Goal: Task Accomplishment & Management: Use online tool/utility

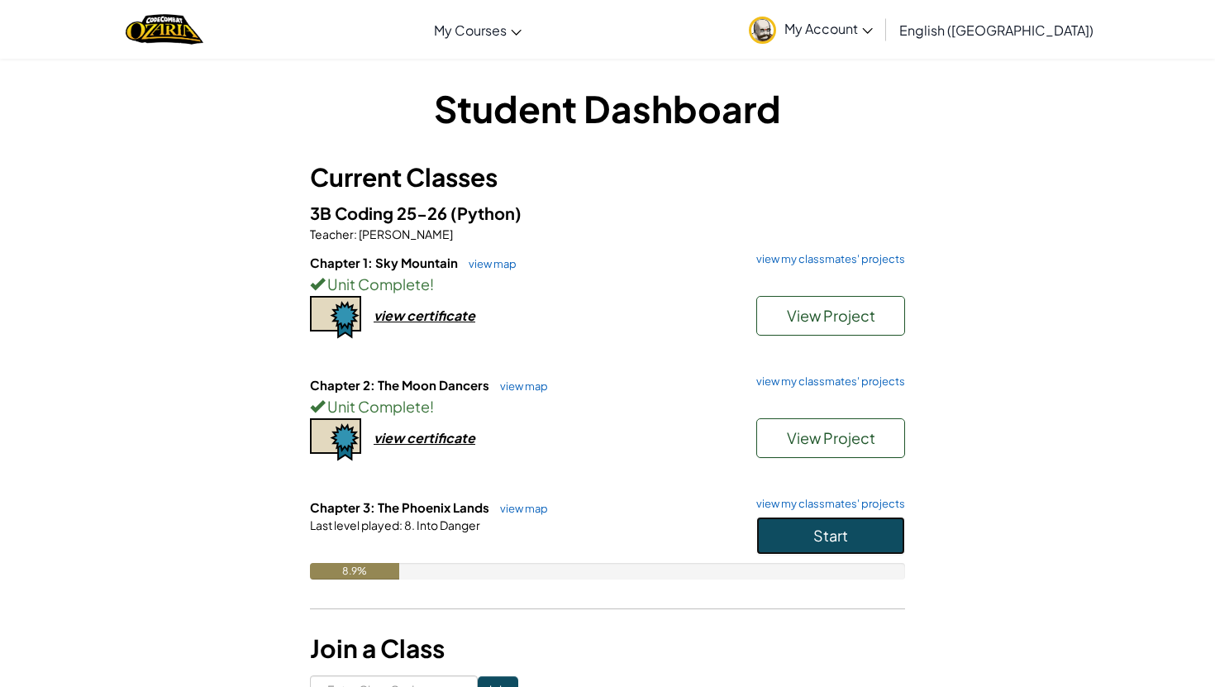
click at [820, 546] on button "Start" at bounding box center [830, 536] width 149 height 38
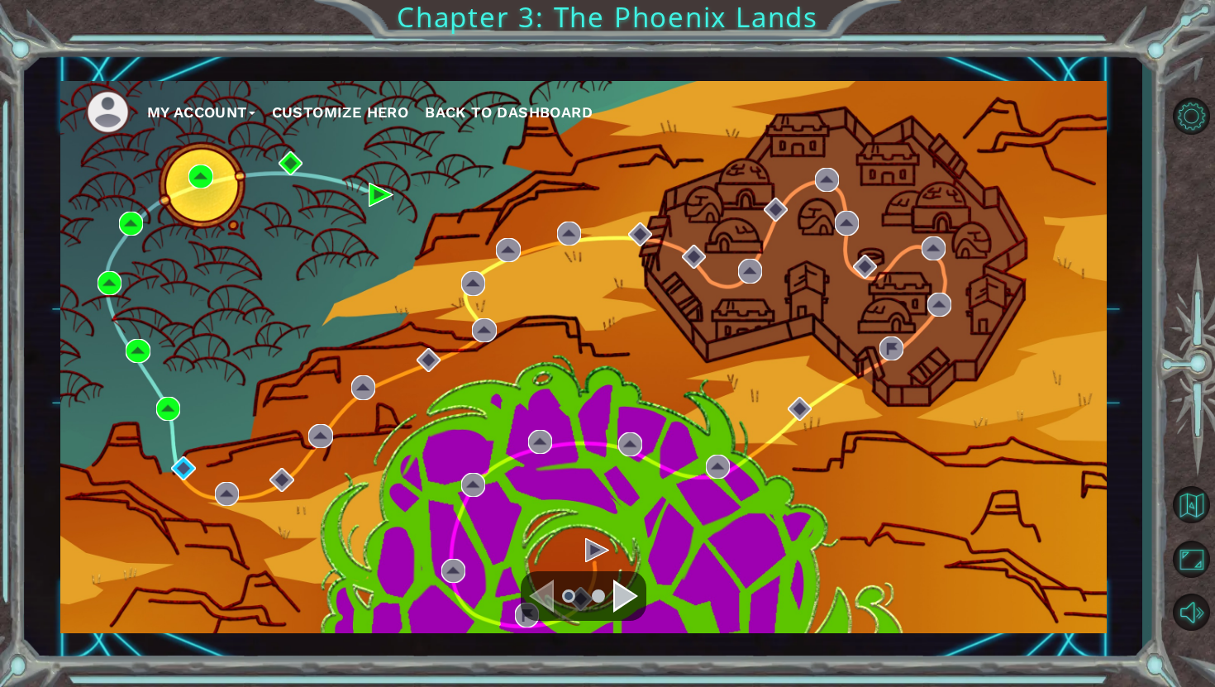
click at [626, 581] on div "Navigate to the next page" at bounding box center [625, 595] width 25 height 33
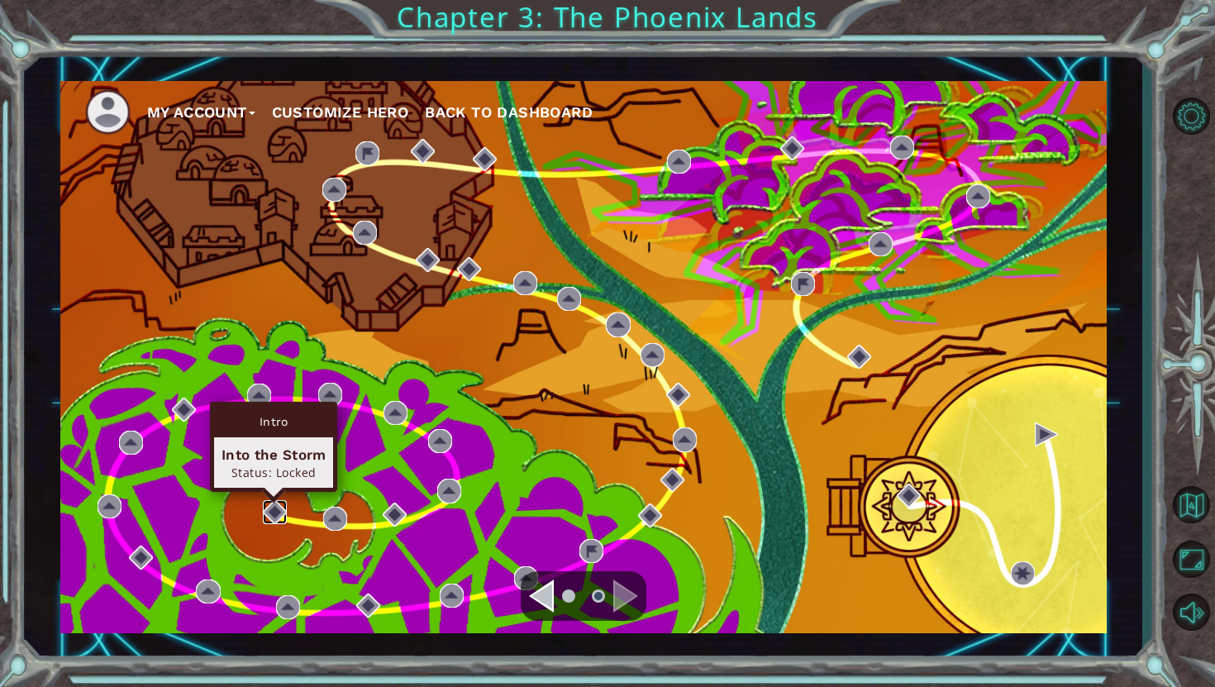
click at [276, 507] on img at bounding box center [275, 512] width 24 height 24
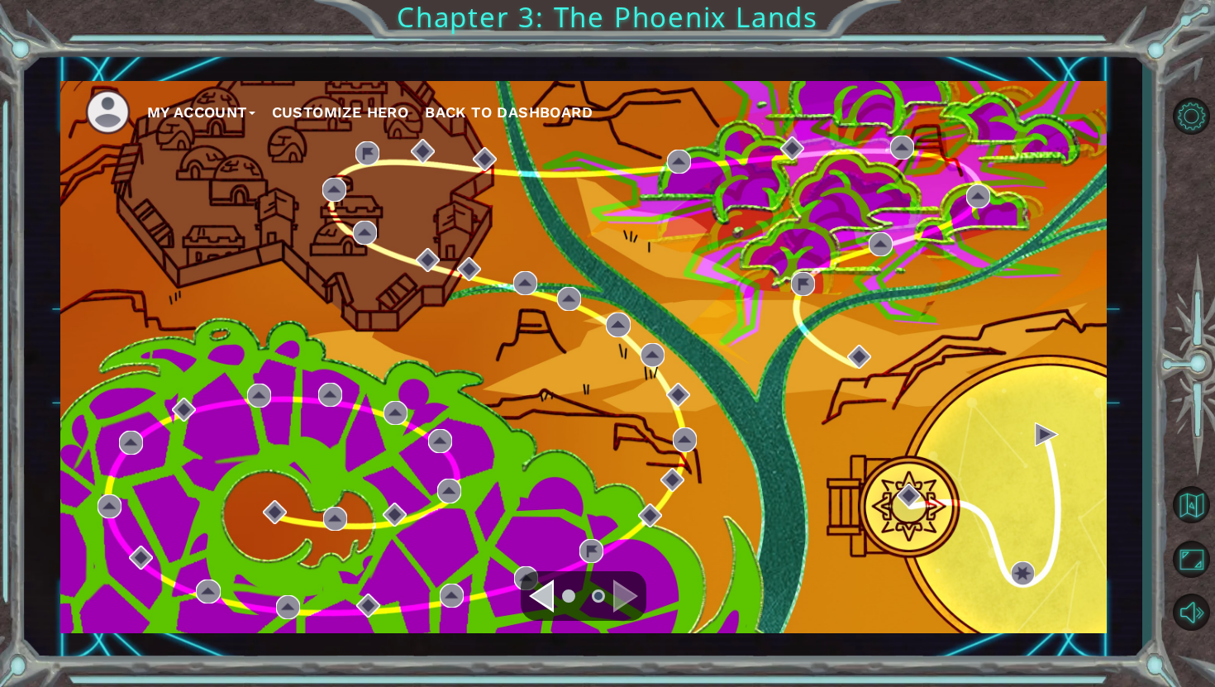
click at [549, 602] on div "Navigate to the previous page" at bounding box center [541, 595] width 25 height 33
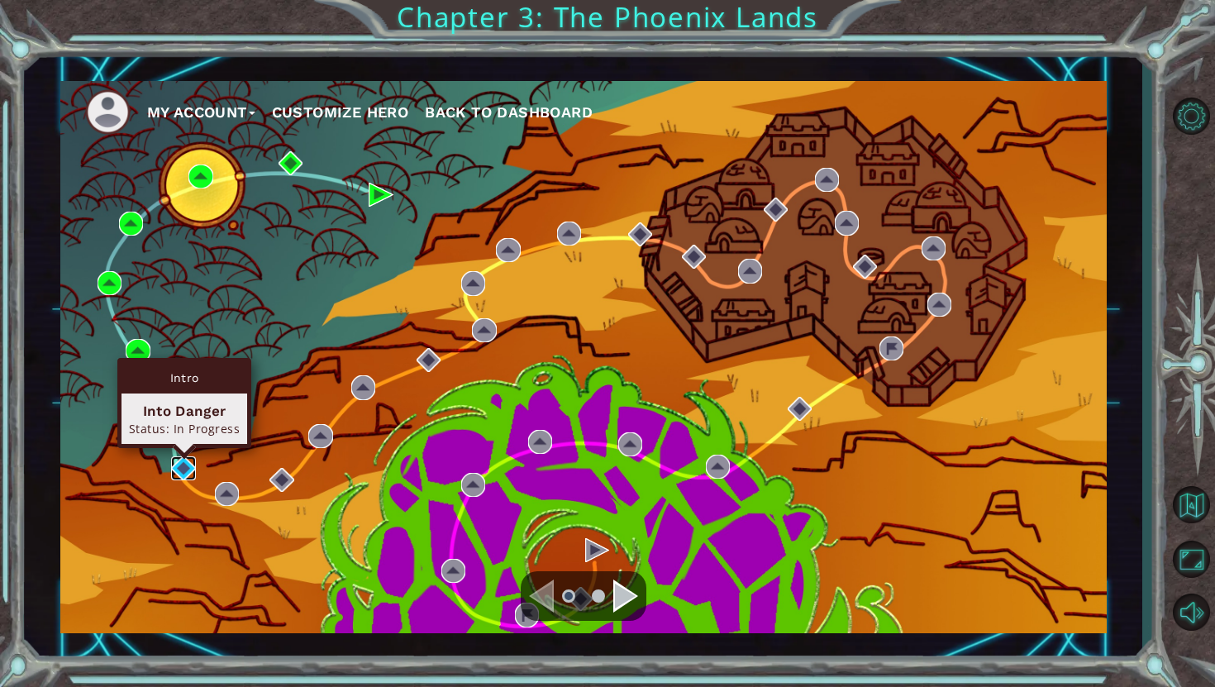
click at [181, 460] on img at bounding box center [183, 468] width 24 height 24
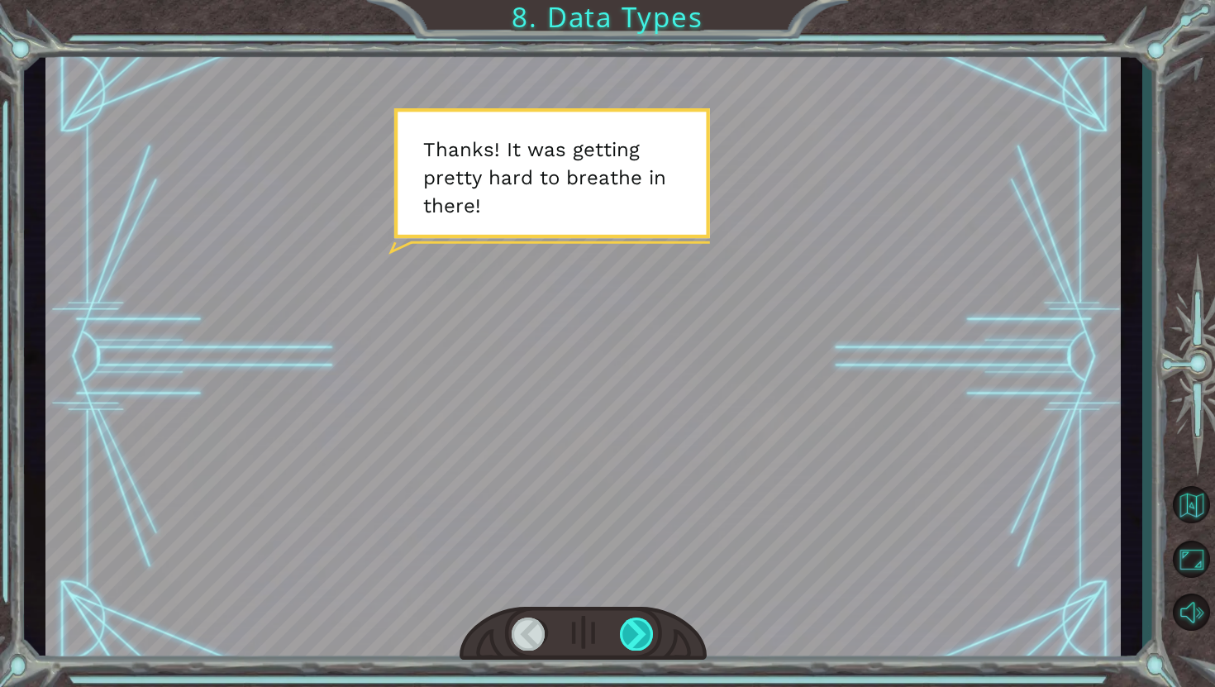
click at [630, 631] on div at bounding box center [637, 633] width 35 height 32
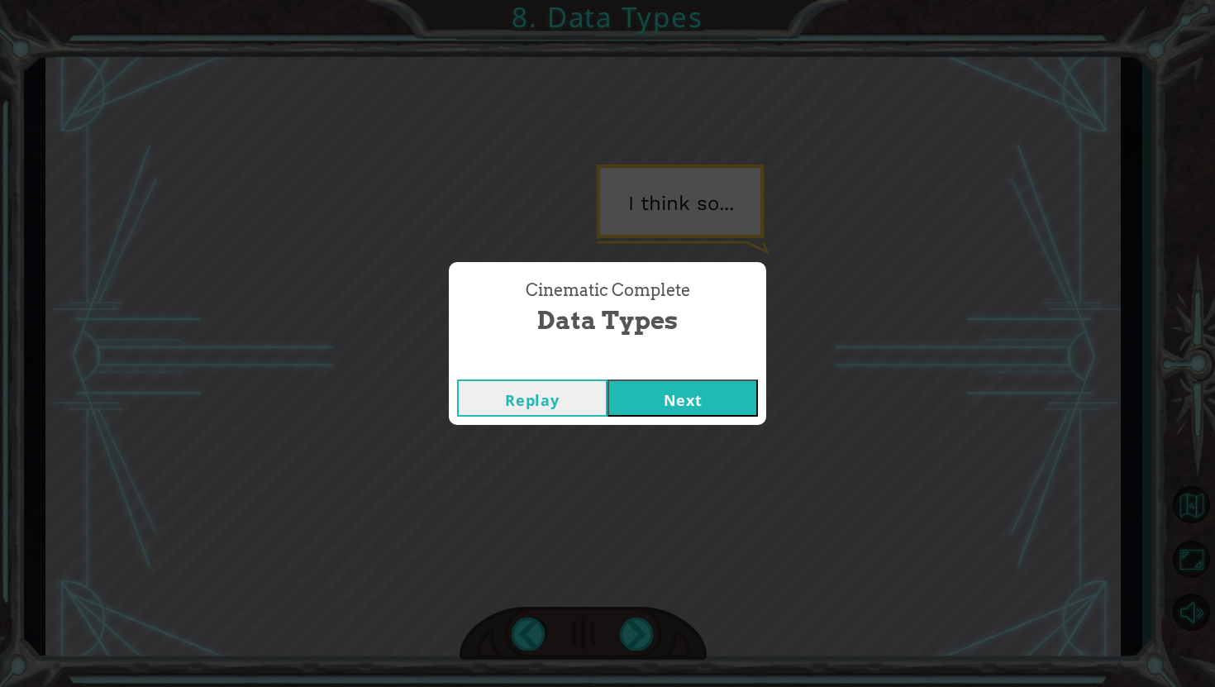
click at [650, 372] on div "Replay Next" at bounding box center [607, 398] width 317 height 54
click at [651, 409] on button "Next" at bounding box center [682, 397] width 150 height 37
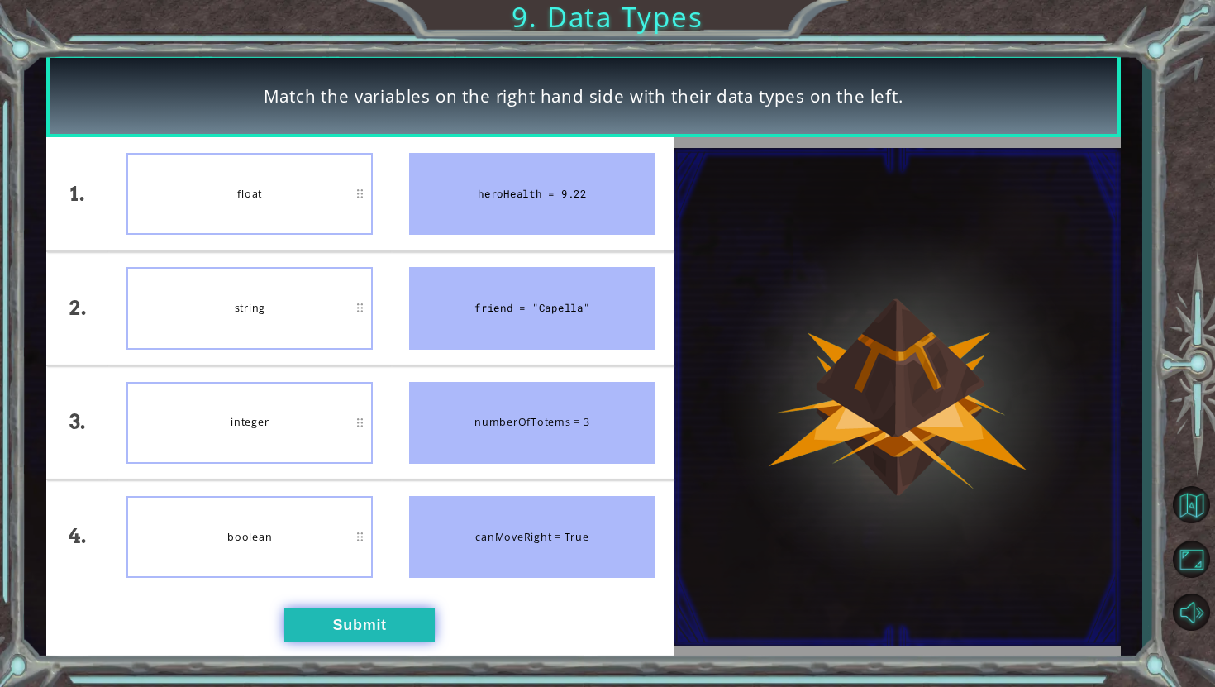
click at [401, 638] on button "Submit" at bounding box center [359, 624] width 150 height 33
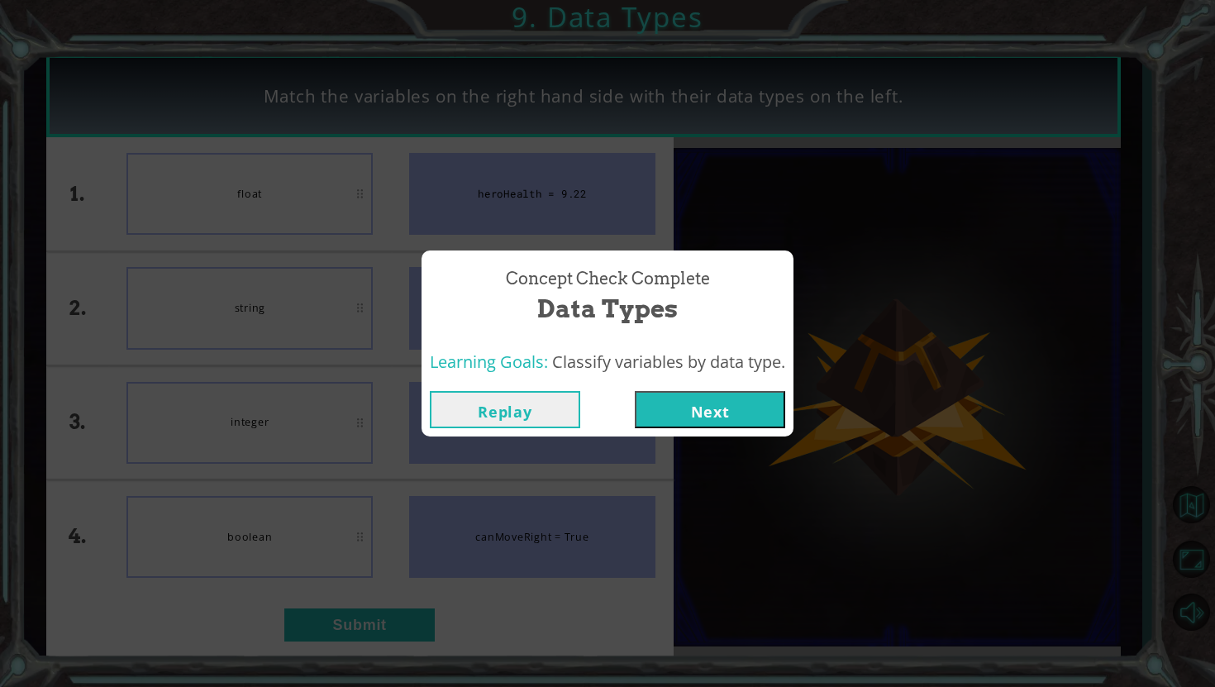
click at [708, 412] on button "Next" at bounding box center [710, 409] width 150 height 37
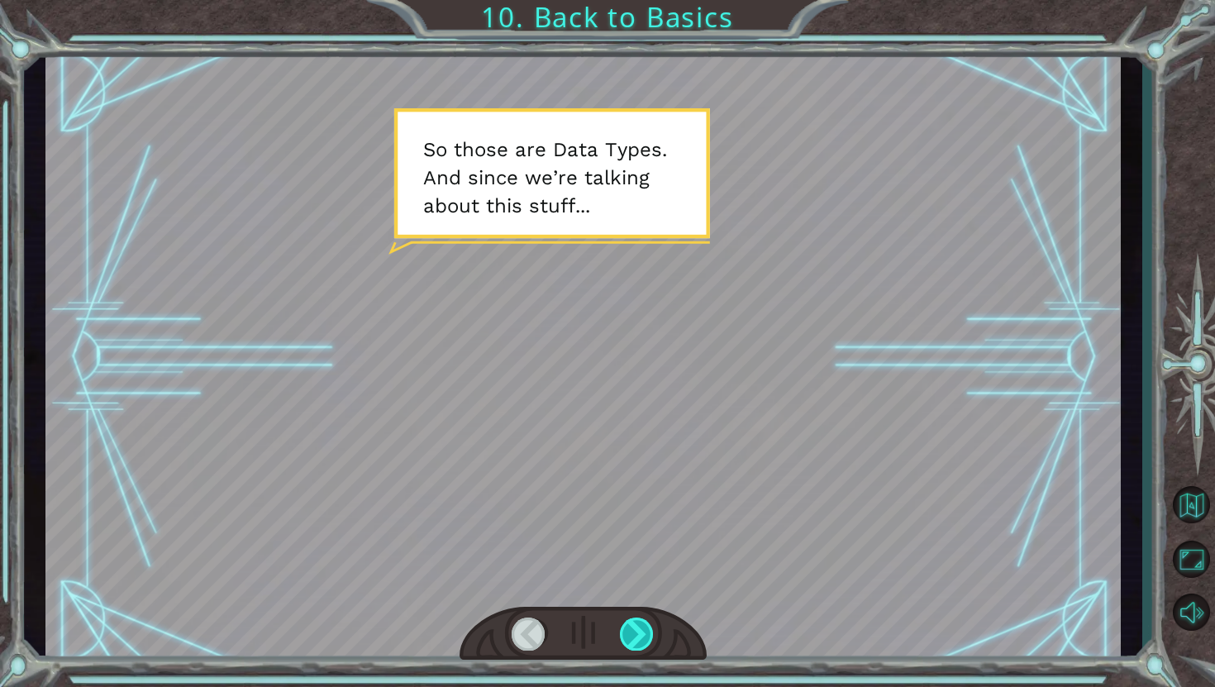
click at [631, 635] on div at bounding box center [637, 633] width 35 height 32
click at [632, 632] on div at bounding box center [637, 633] width 35 height 32
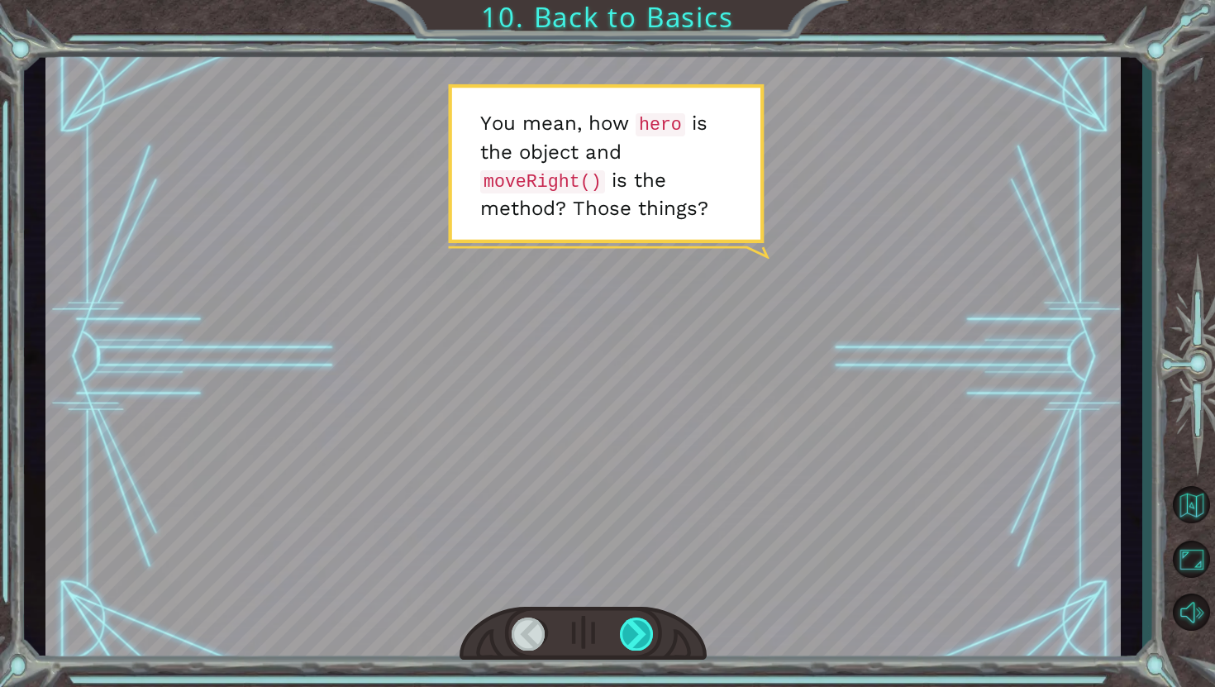
click at [628, 626] on div at bounding box center [637, 633] width 35 height 32
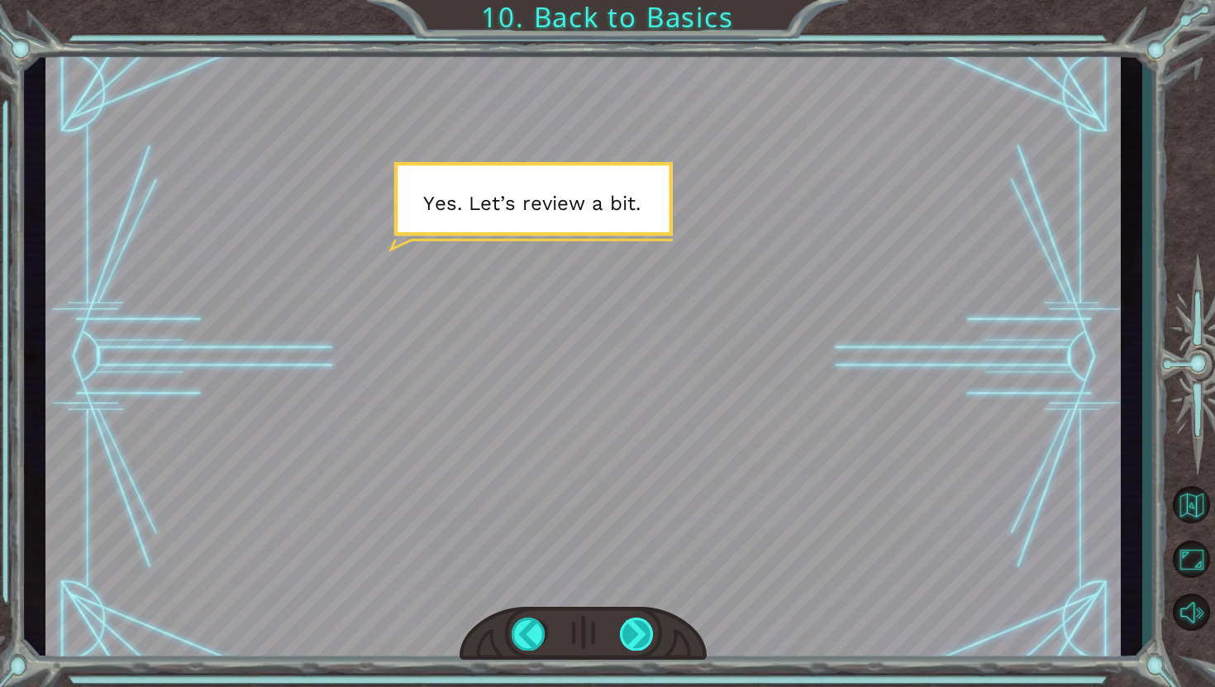
click at [636, 628] on div at bounding box center [637, 633] width 35 height 32
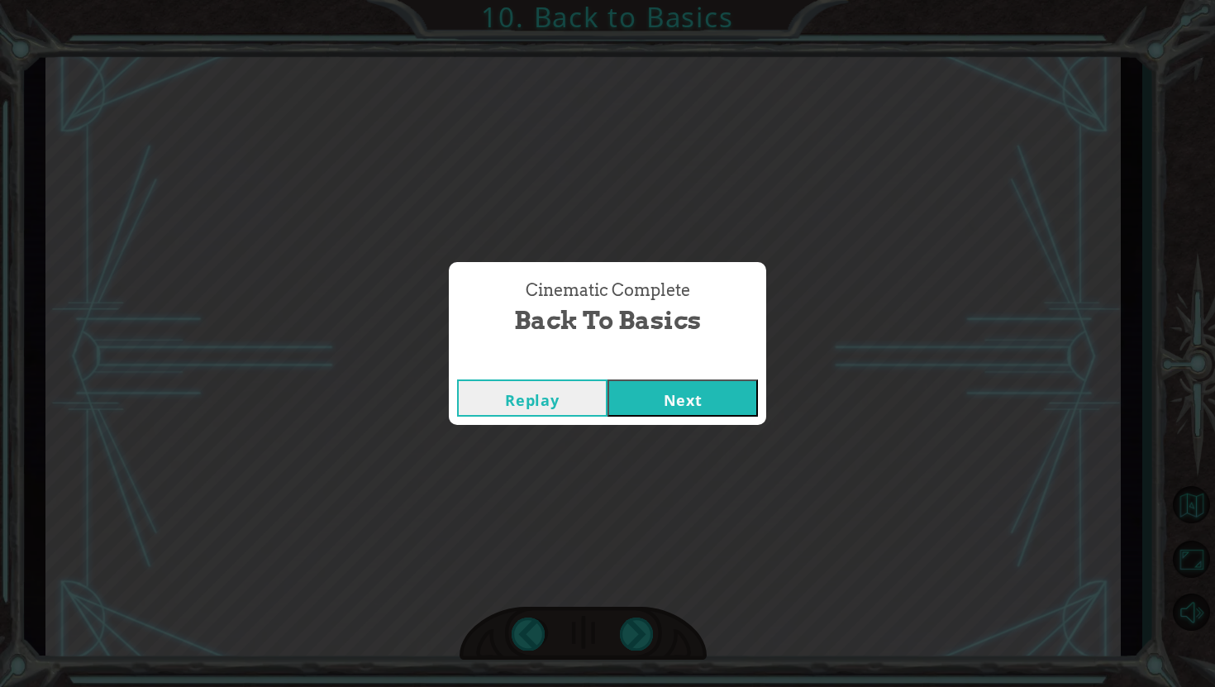
click at [686, 380] on button "Next" at bounding box center [682, 397] width 150 height 37
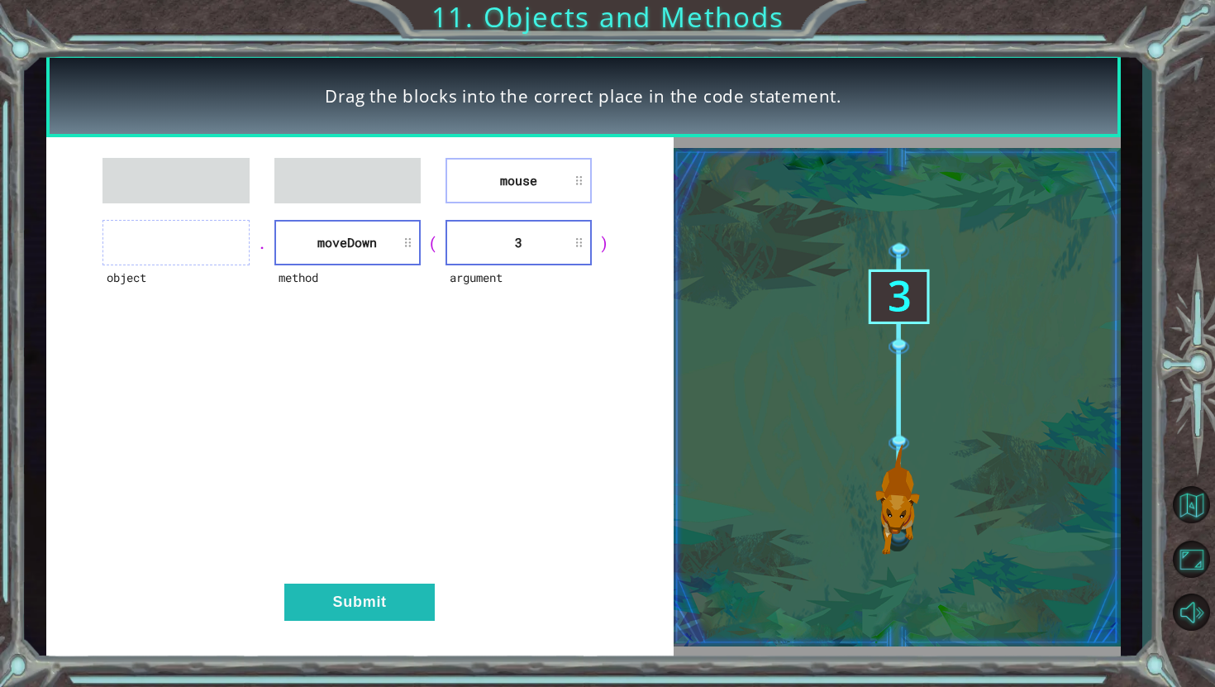
click at [472, 186] on li "mouse" at bounding box center [518, 180] width 146 height 45
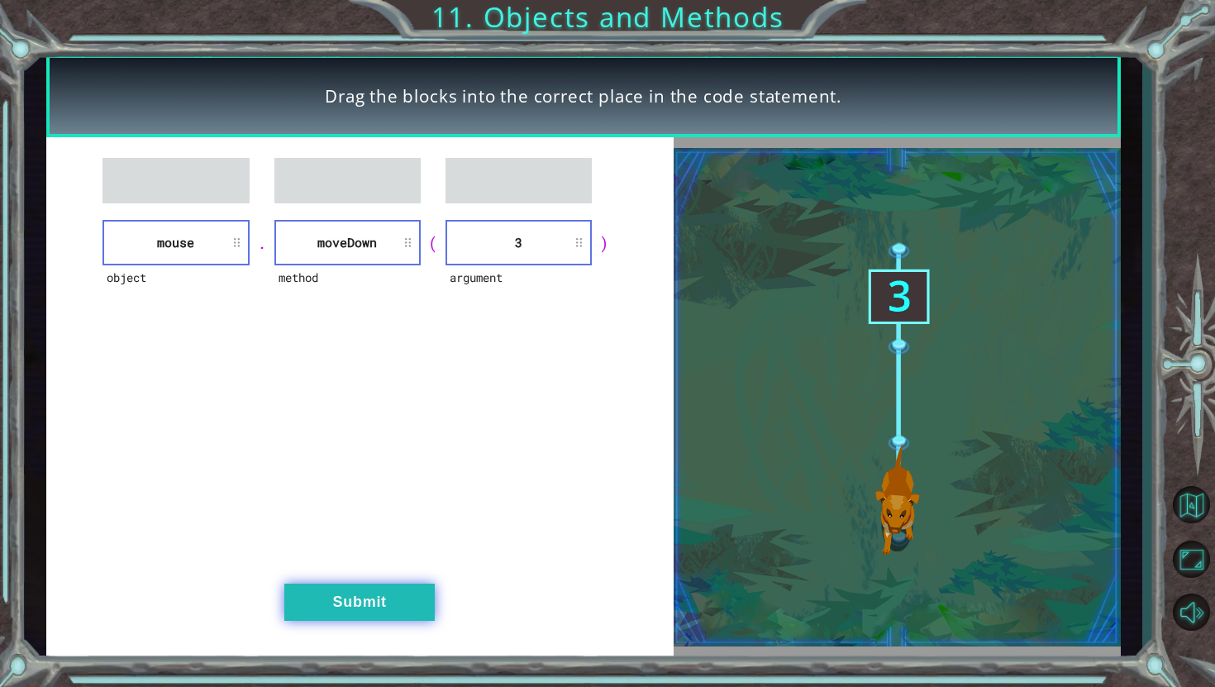
click at [388, 589] on button "Submit" at bounding box center [359, 602] width 150 height 37
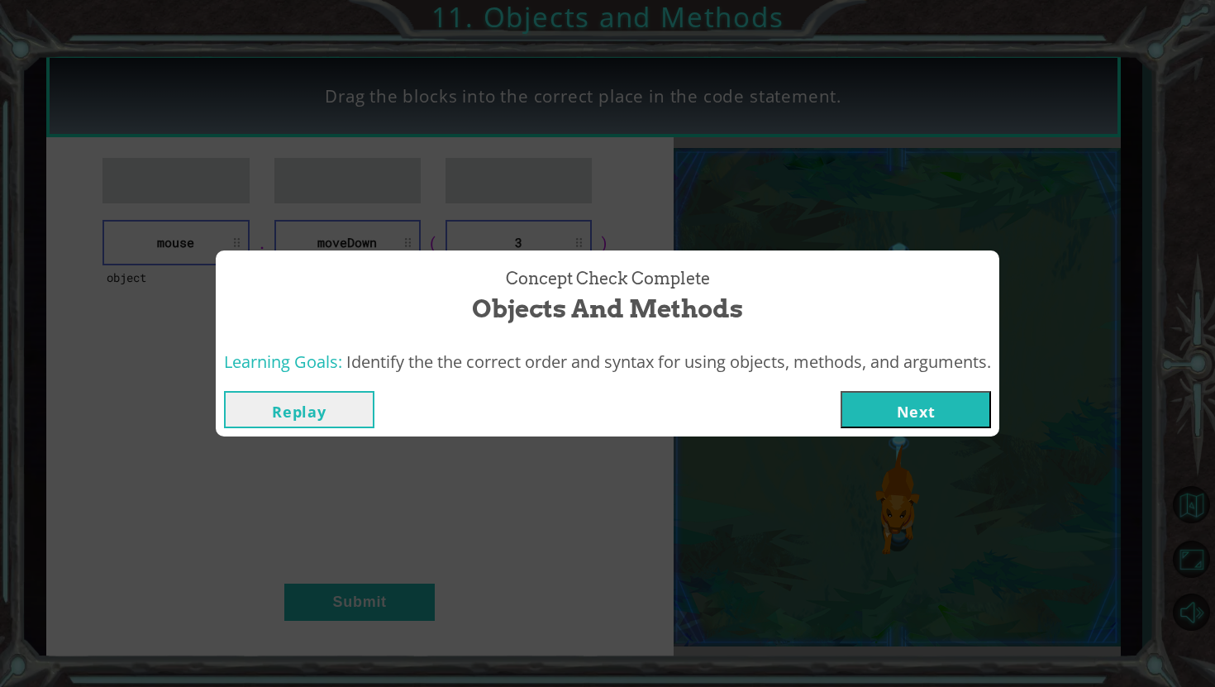
click at [861, 391] on button "Next" at bounding box center [916, 409] width 150 height 37
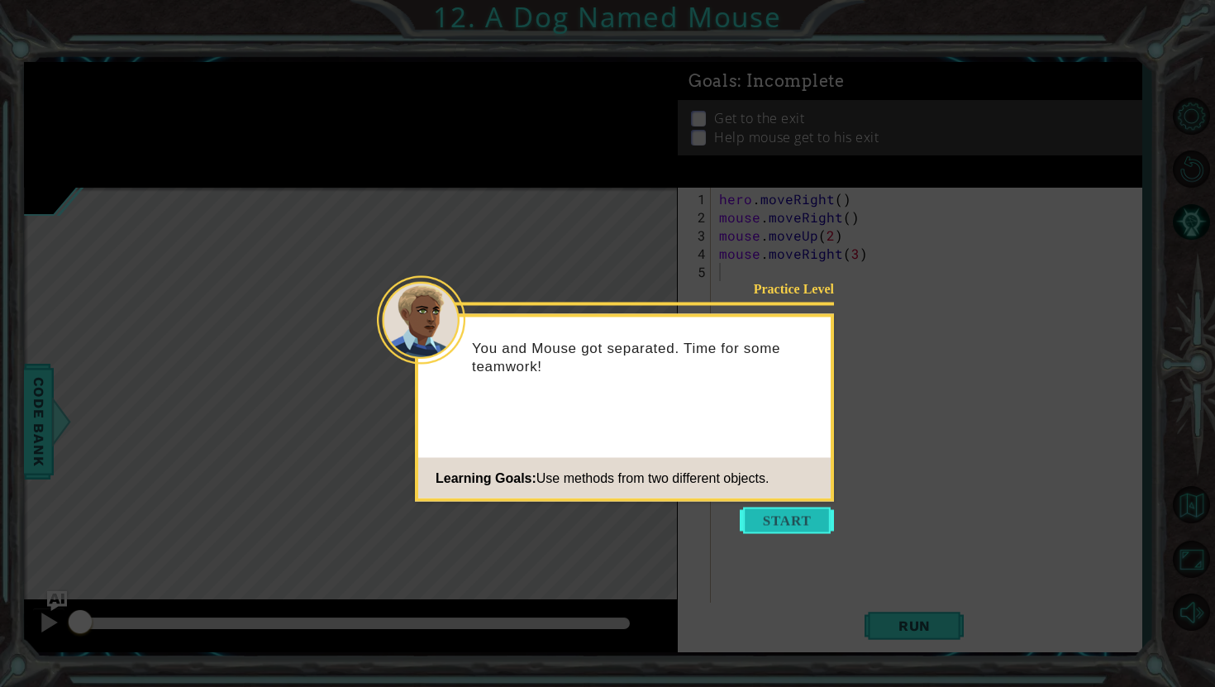
click at [773, 516] on button "Start" at bounding box center [787, 520] width 94 height 26
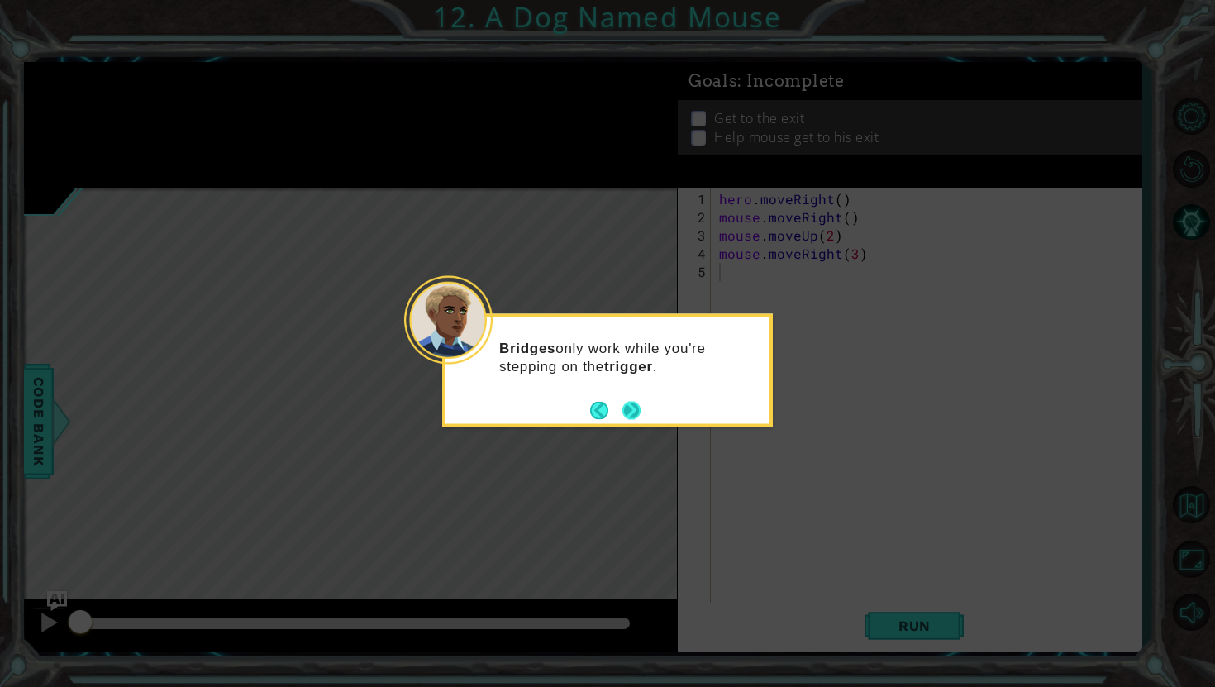
click at [645, 411] on div "Bridges only work while you're stepping on the trigger ." at bounding box center [607, 370] width 331 height 113
click at [633, 409] on button "Next" at bounding box center [631, 410] width 18 height 18
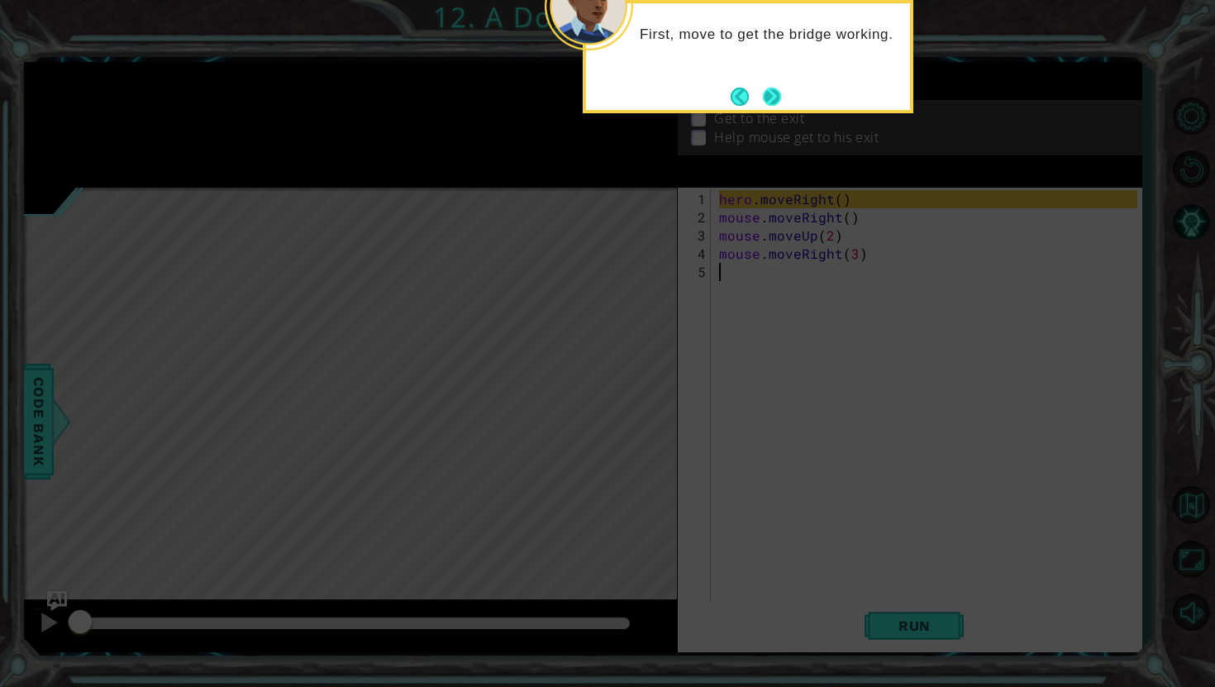
click at [775, 88] on button "Next" at bounding box center [772, 97] width 18 height 18
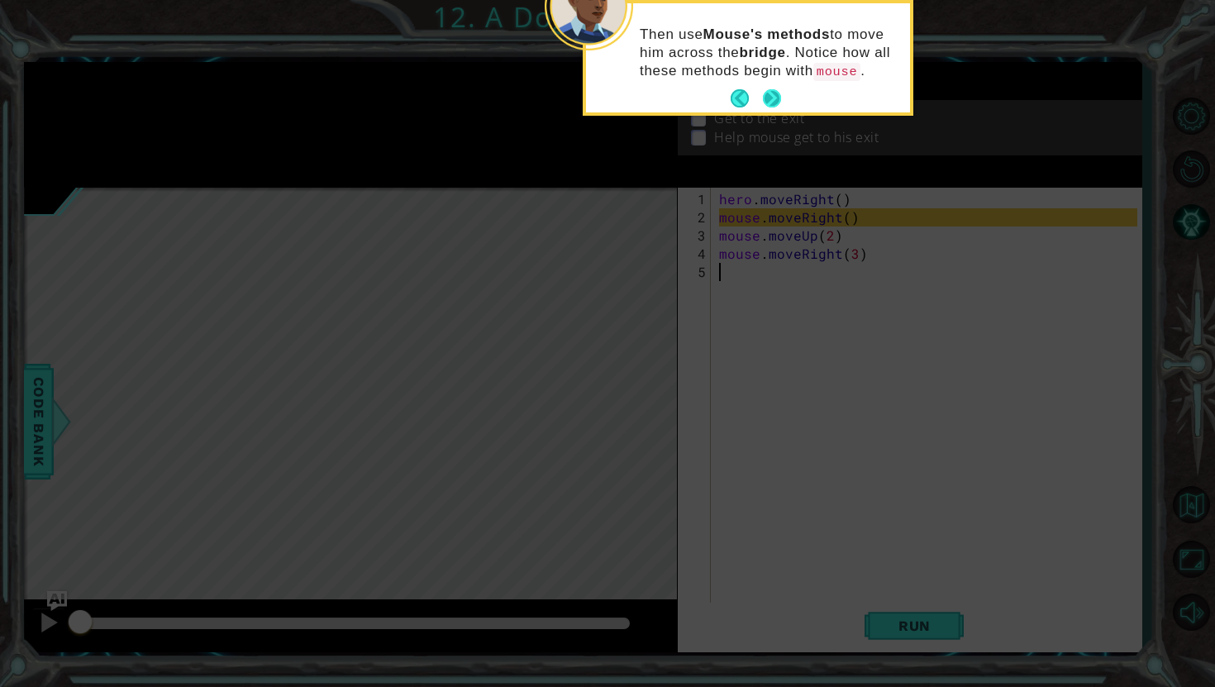
click at [771, 93] on button "Next" at bounding box center [772, 98] width 18 height 18
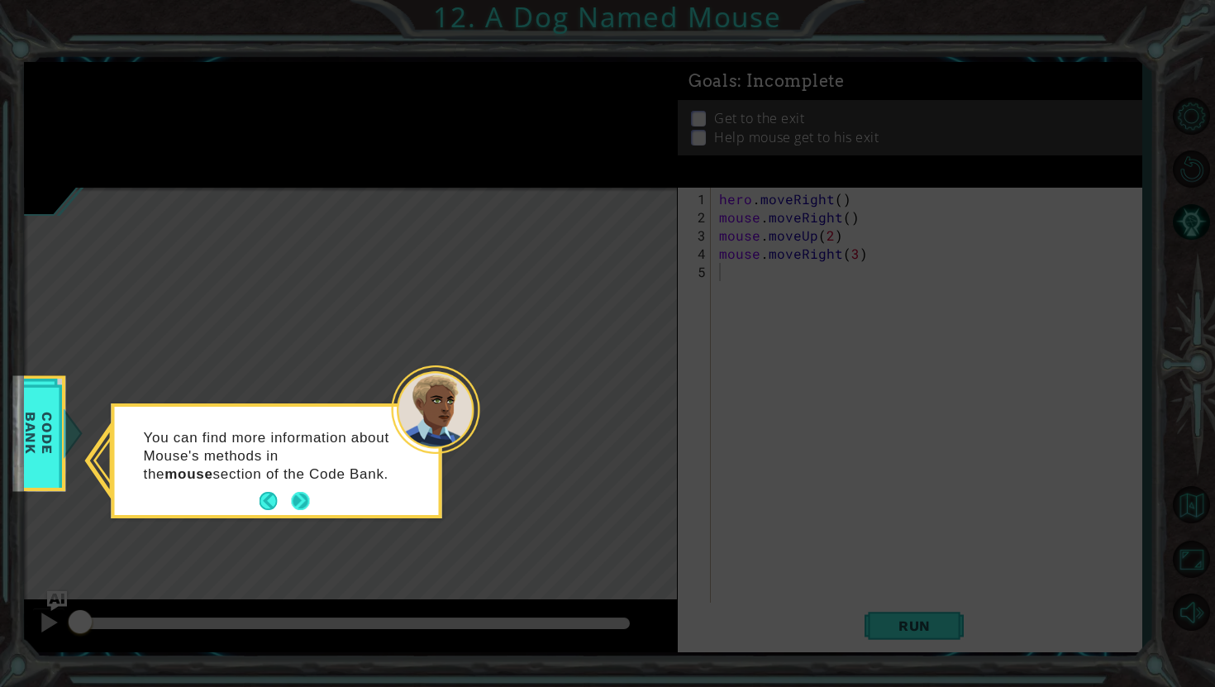
click at [298, 493] on button "Next" at bounding box center [300, 501] width 18 height 18
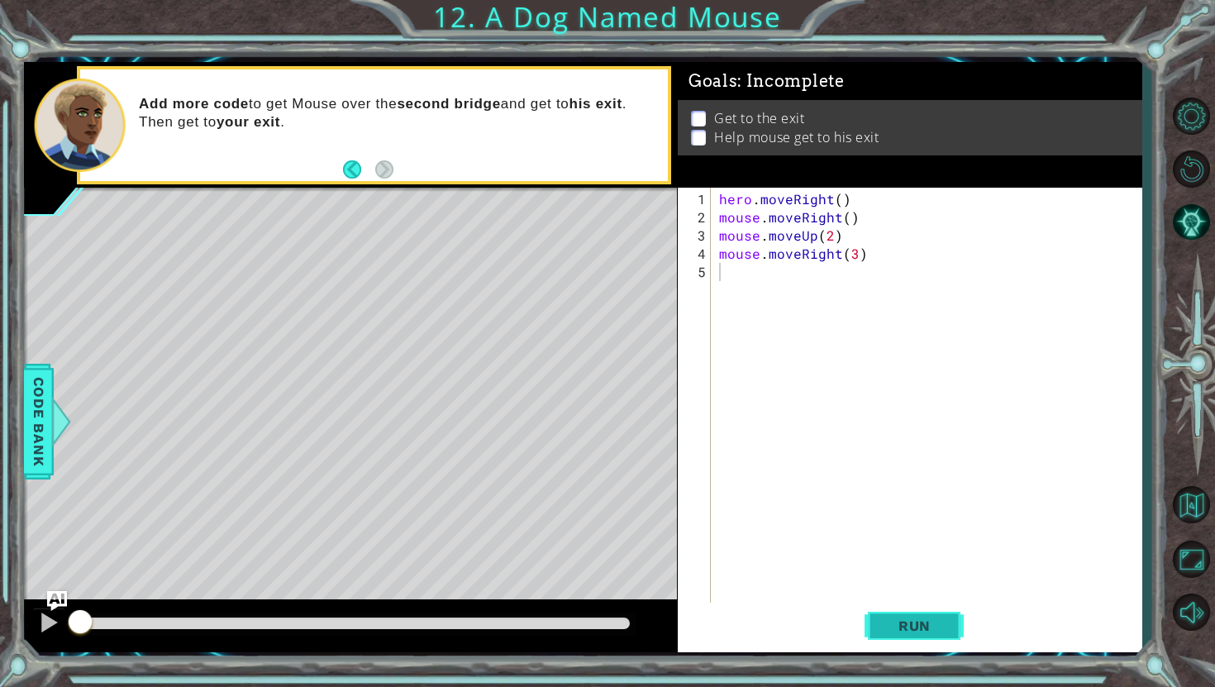
click at [885, 622] on span "Run" at bounding box center [914, 625] width 65 height 17
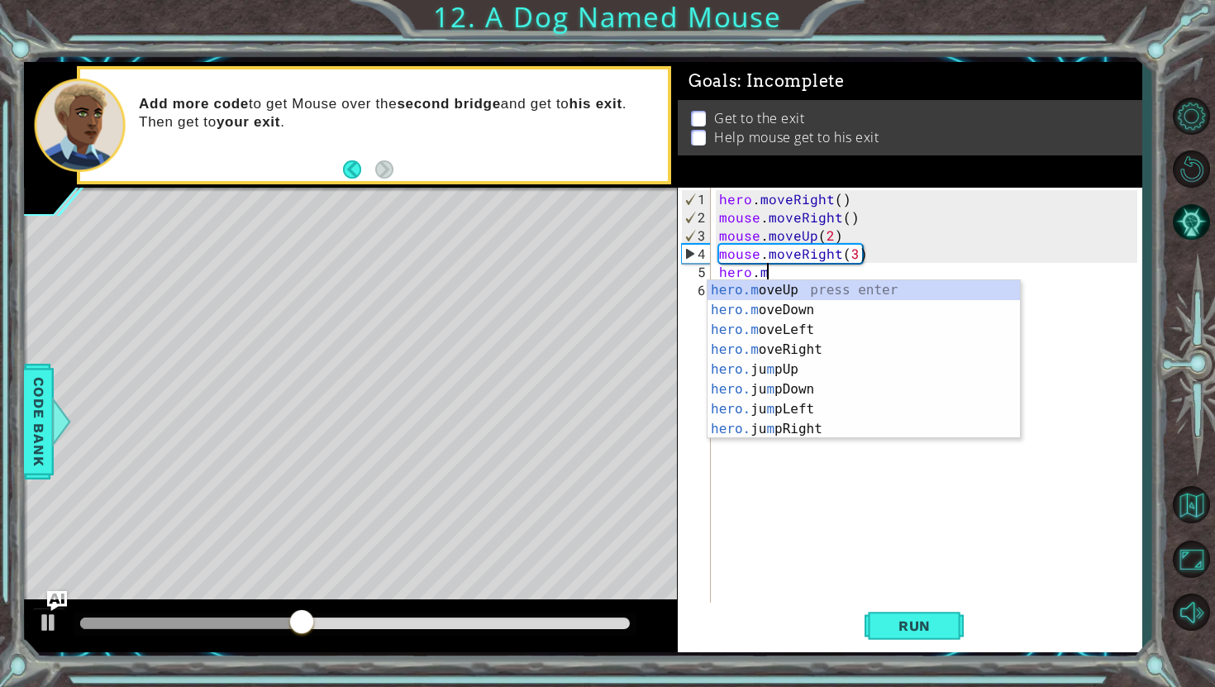
scroll to position [0, 2]
click at [800, 346] on div "hero.m oveUp press enter hero.m oveDown press enter hero.m oveLeft press enter …" at bounding box center [863, 379] width 312 height 198
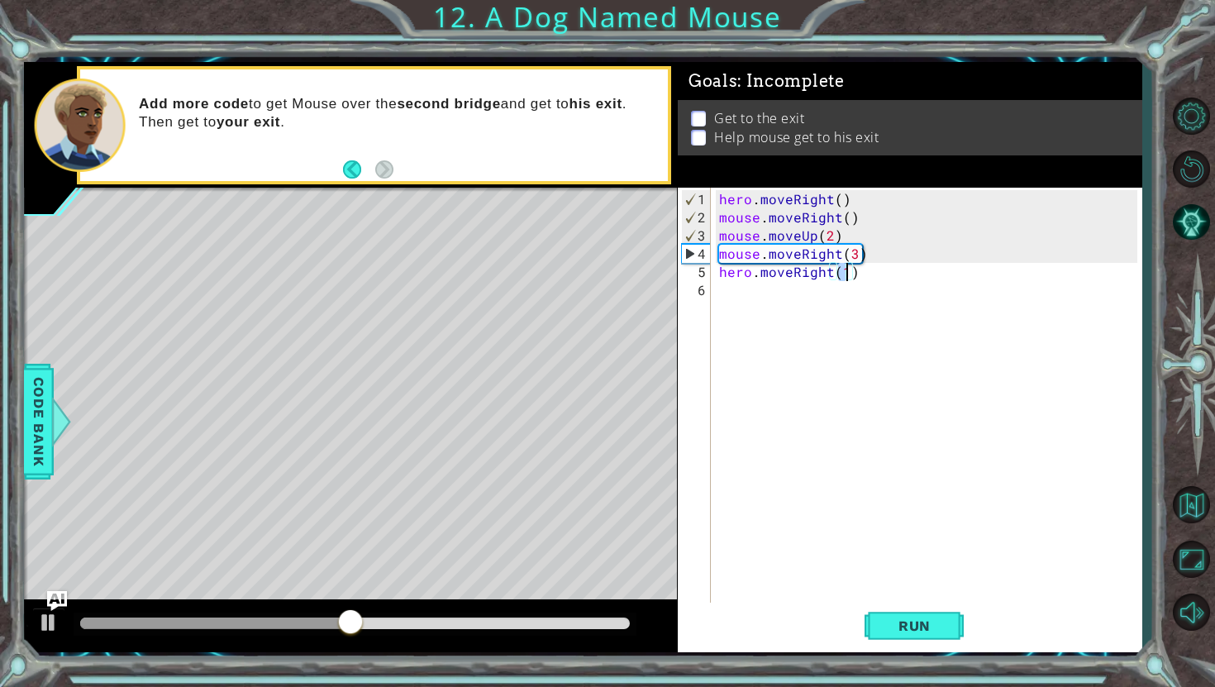
type textarea "hero.moveRight(2)"
click at [788, 305] on div "hero . moveRight ( ) mouse . moveRight ( ) mouse . moveUp ( 2 ) mouse . moveRig…" at bounding box center [931, 417] width 430 height 455
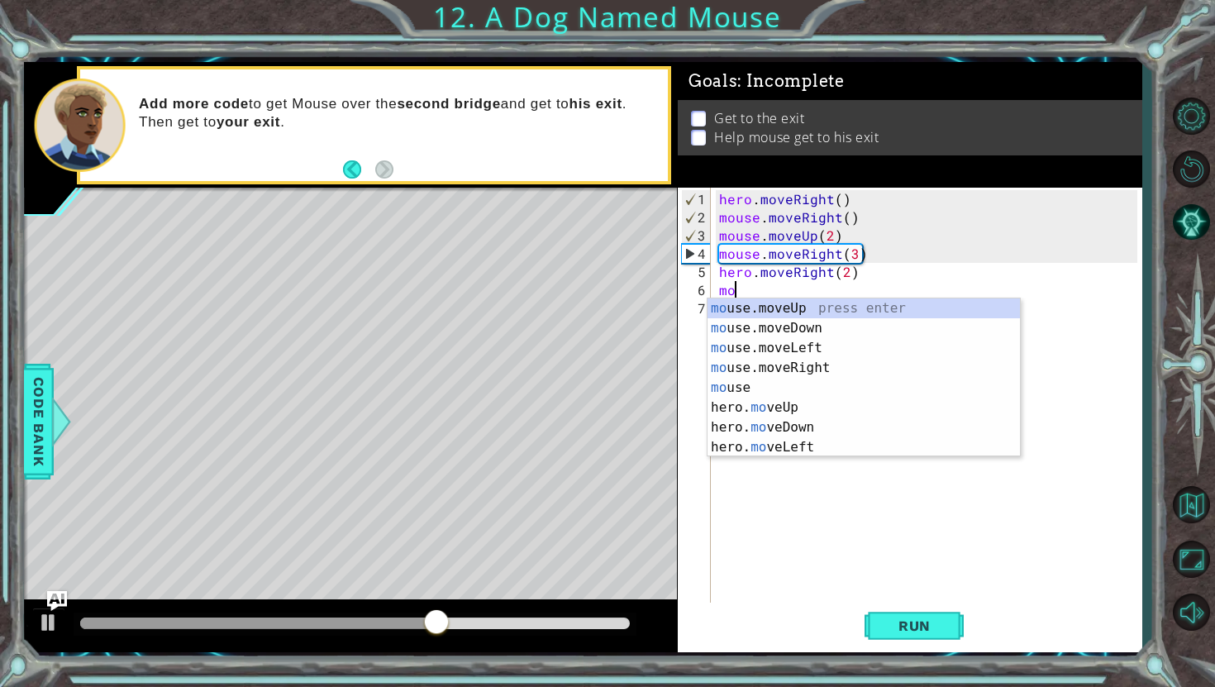
scroll to position [0, 0]
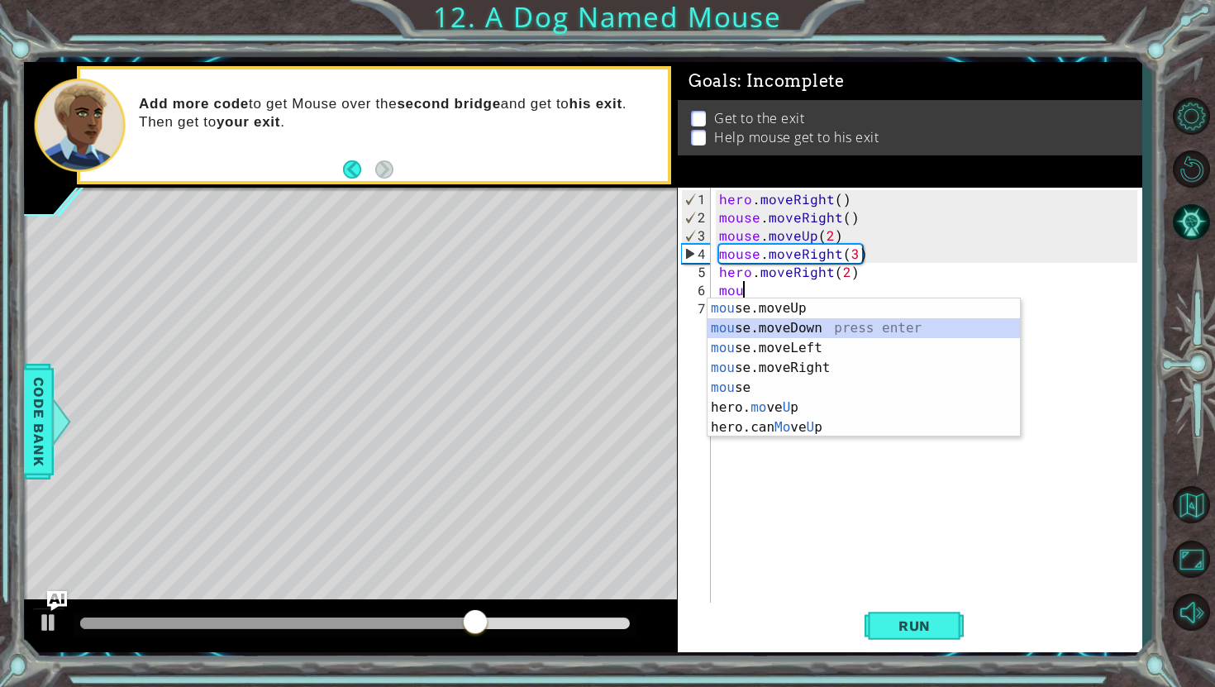
click at [770, 325] on div "mou se.moveUp press enter mou se.moveDown press enter mou se.moveLeft press ent…" at bounding box center [863, 387] width 312 height 179
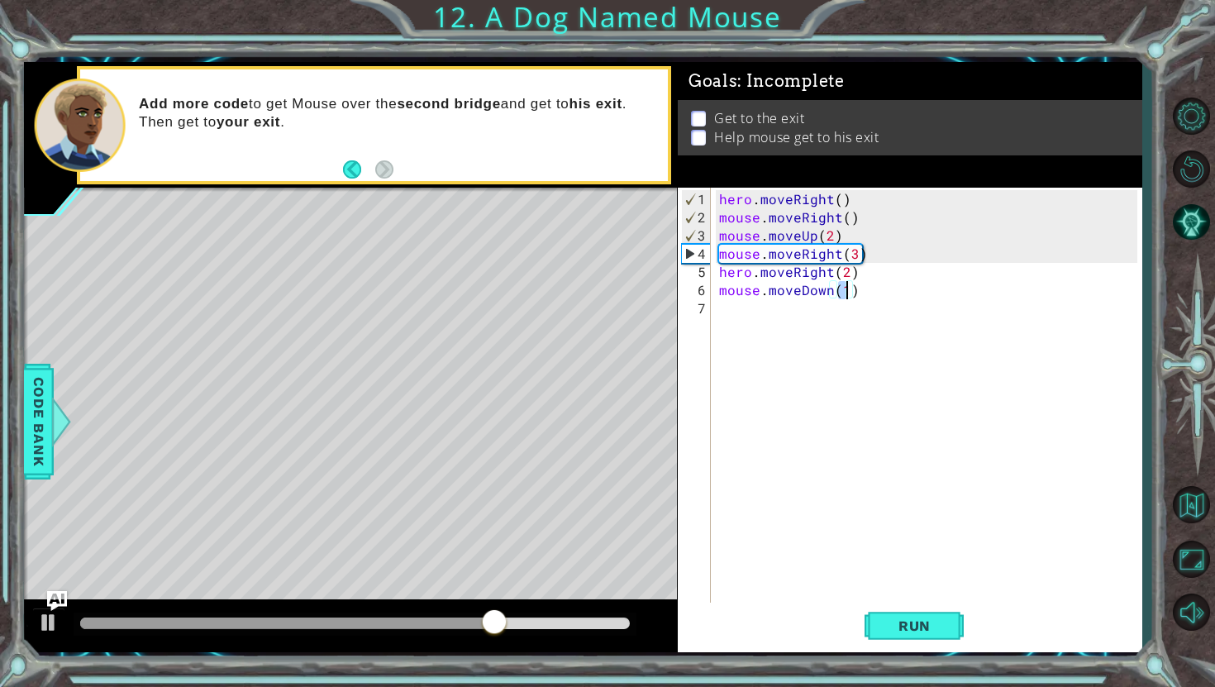
scroll to position [0, 7]
click at [801, 321] on div "hero . moveRight ( ) mouse . moveRight ( ) mouse . moveUp ( 2 ) mouse . moveRig…" at bounding box center [931, 417] width 430 height 455
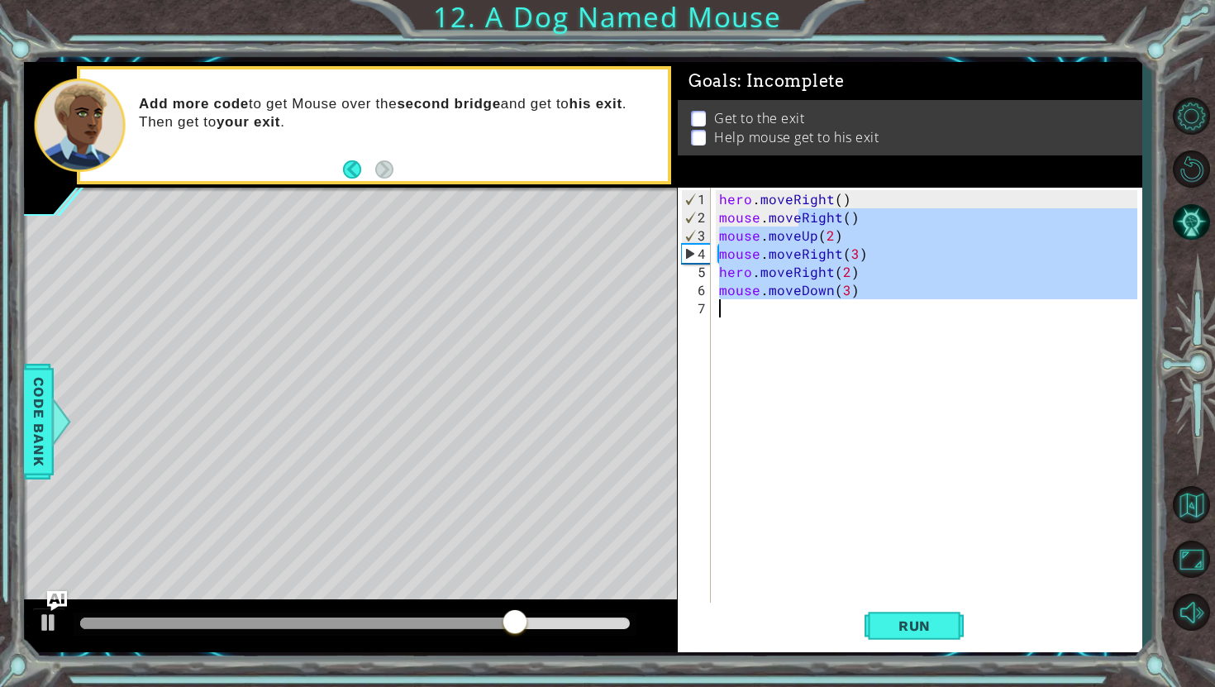
type textarea "mouse.moveDown(3)"
click at [784, 321] on div "hero . moveRight ( ) mouse . moveRight ( ) mouse . moveUp ( 2 ) mouse . moveRig…" at bounding box center [931, 417] width 430 height 455
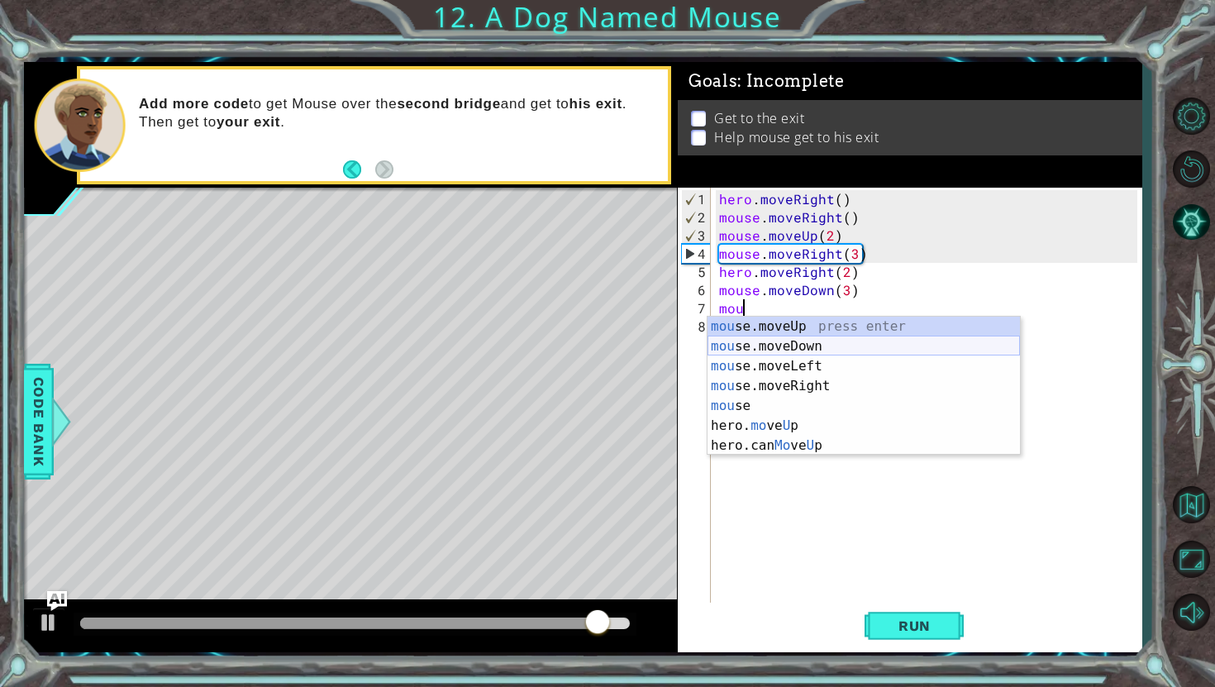
scroll to position [0, 0]
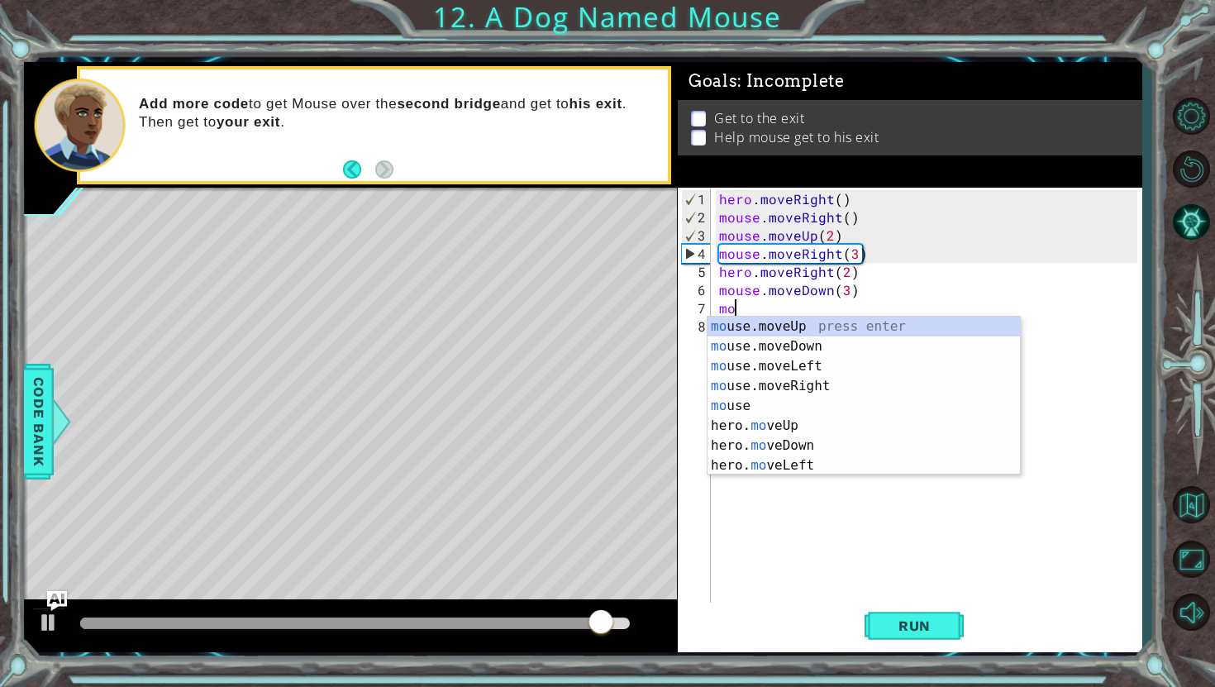
type textarea "m"
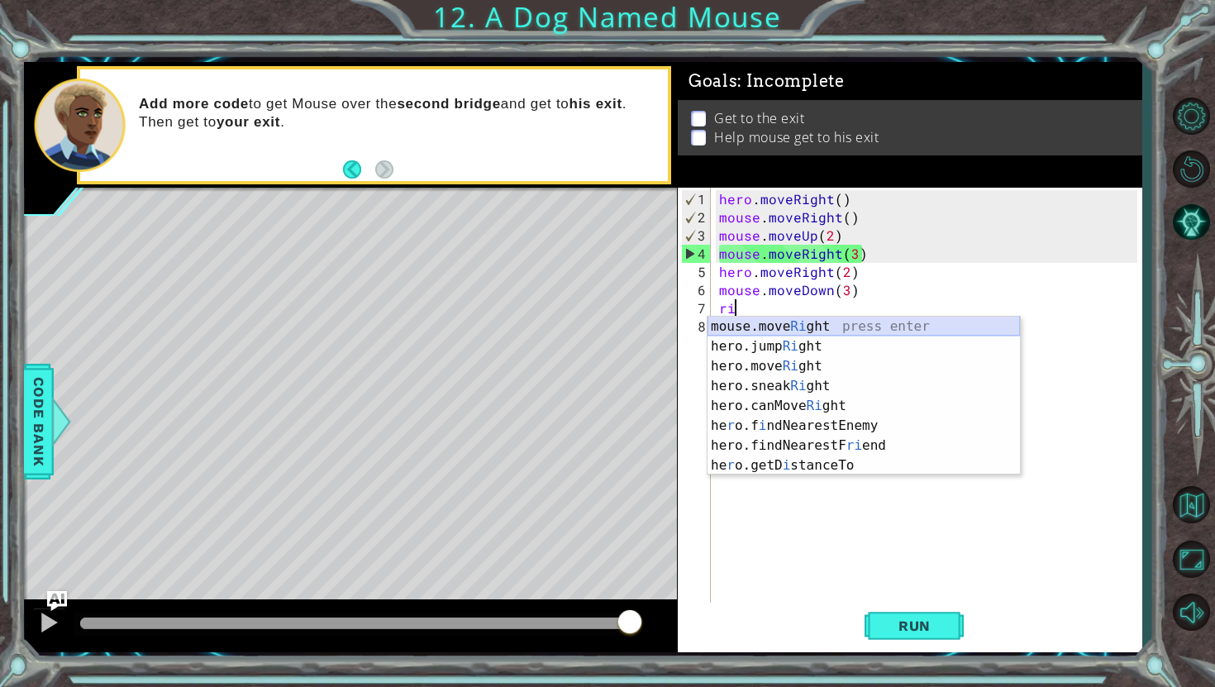
click at [817, 327] on div "mouse.move Ri ght press enter hero.jump Ri ght press enter hero.move Ri ght pre…" at bounding box center [863, 416] width 312 height 198
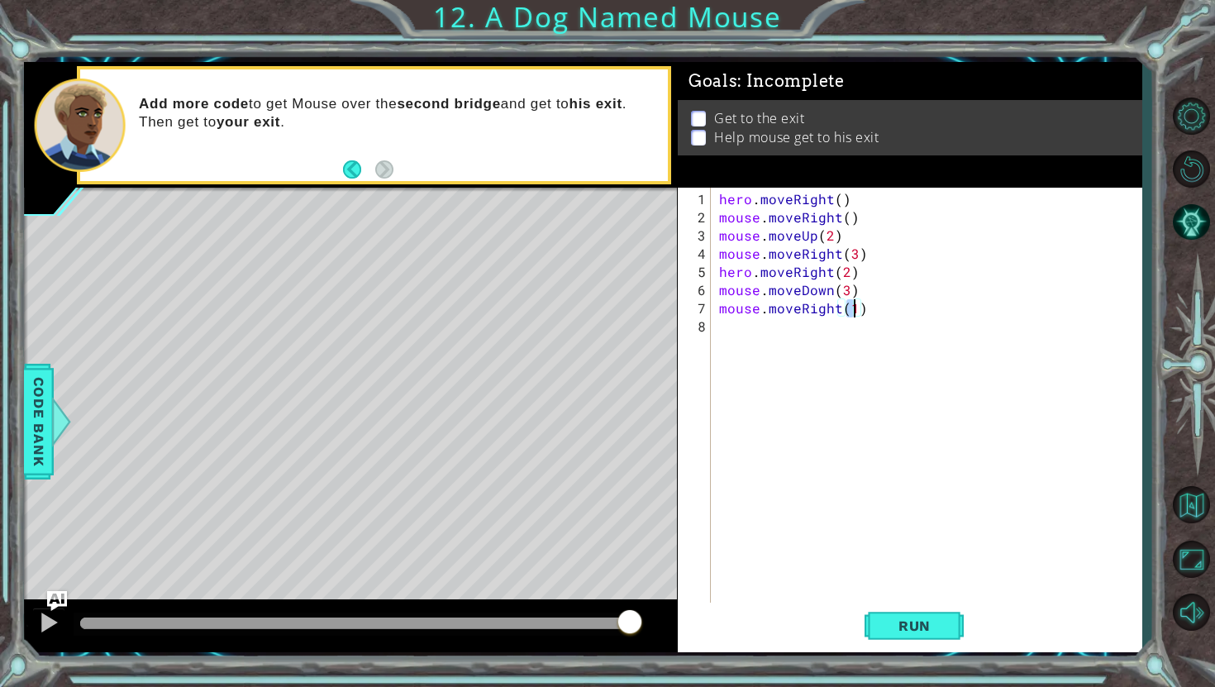
type textarea "mouse.moveRight(2)"
click at [809, 336] on div "hero . moveRight ( ) mouse . moveRight ( ) mouse . moveUp ( 2 ) mouse . moveRig…" at bounding box center [931, 417] width 430 height 455
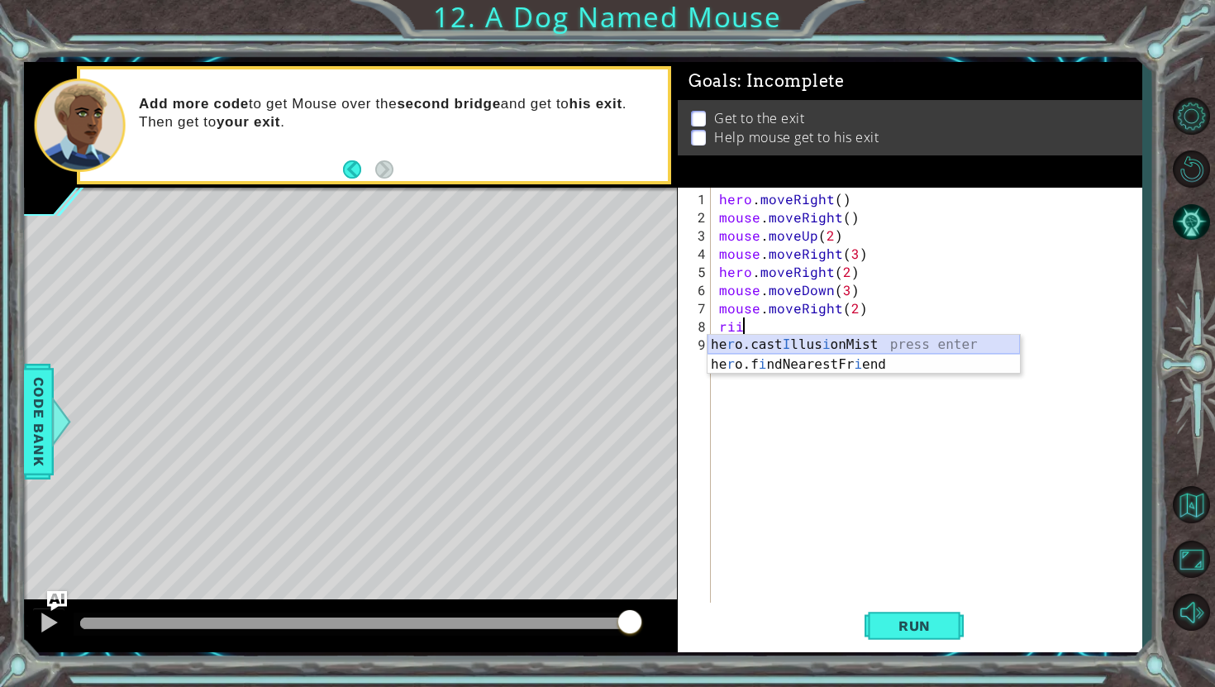
scroll to position [0, 0]
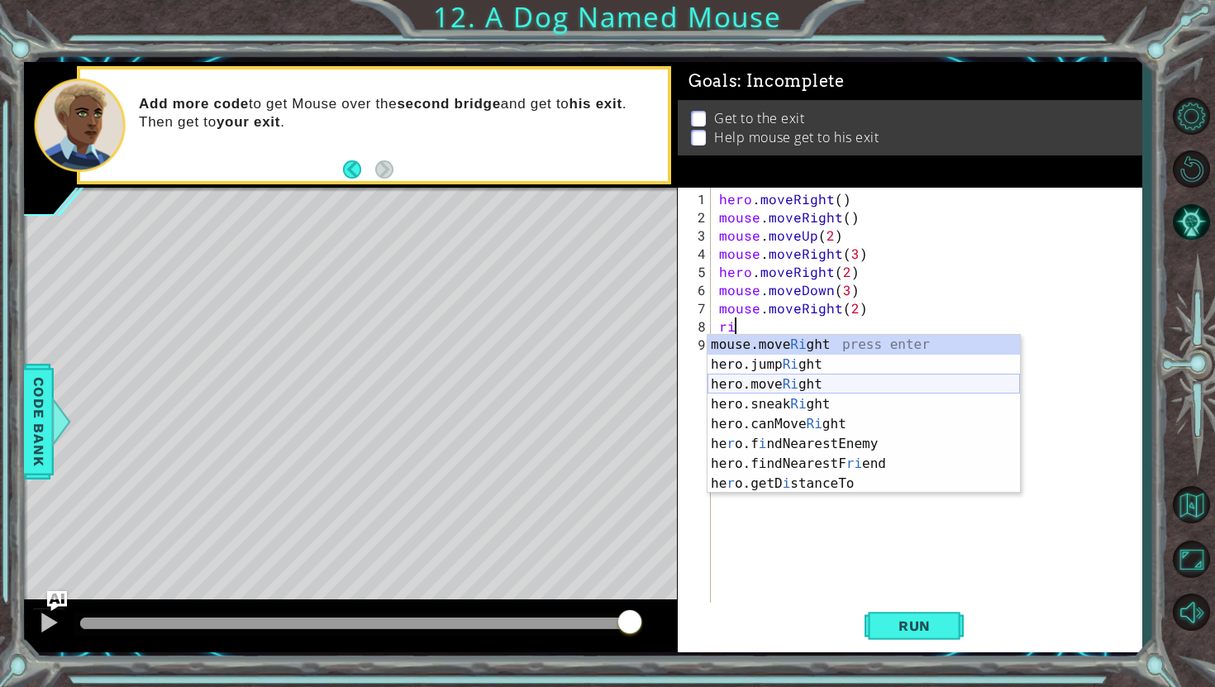
click at [812, 384] on div "mouse.move Ri ght press enter hero.jump Ri ght press enter hero.move Ri ght pre…" at bounding box center [863, 434] width 312 height 198
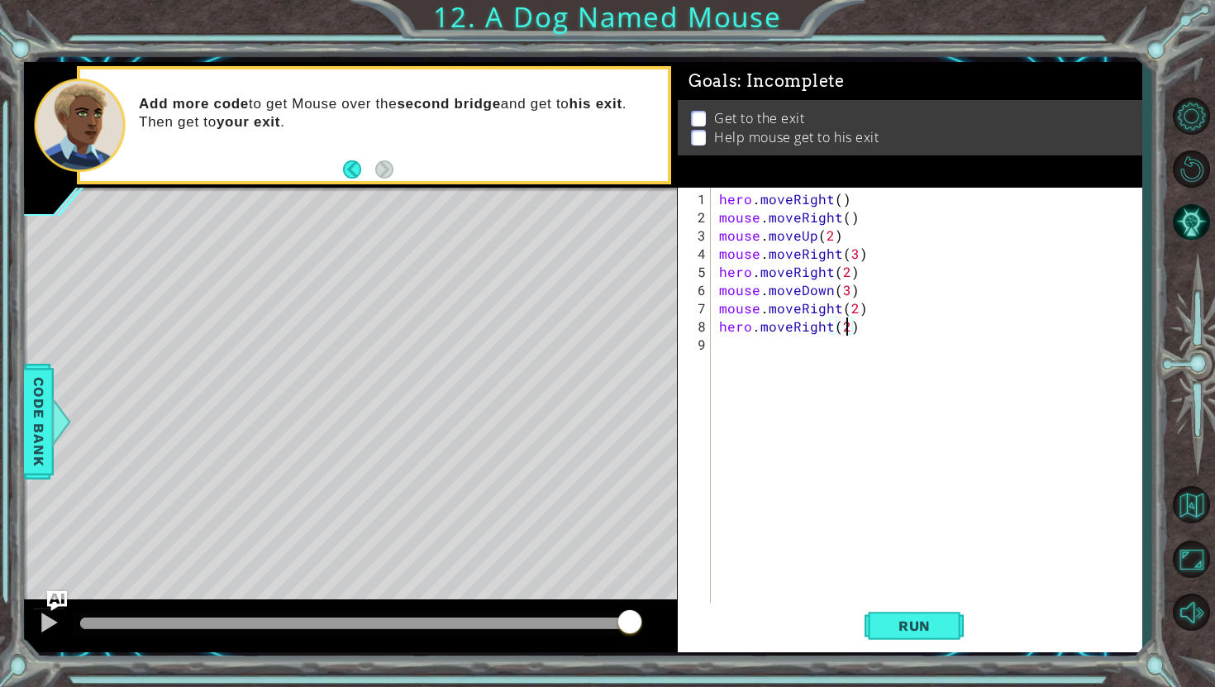
scroll to position [0, 7]
type textarea "hero.moveRight(2)"
click at [895, 618] on span "Run" at bounding box center [914, 625] width 65 height 17
